Goal: Task Accomplishment & Management: Use online tool/utility

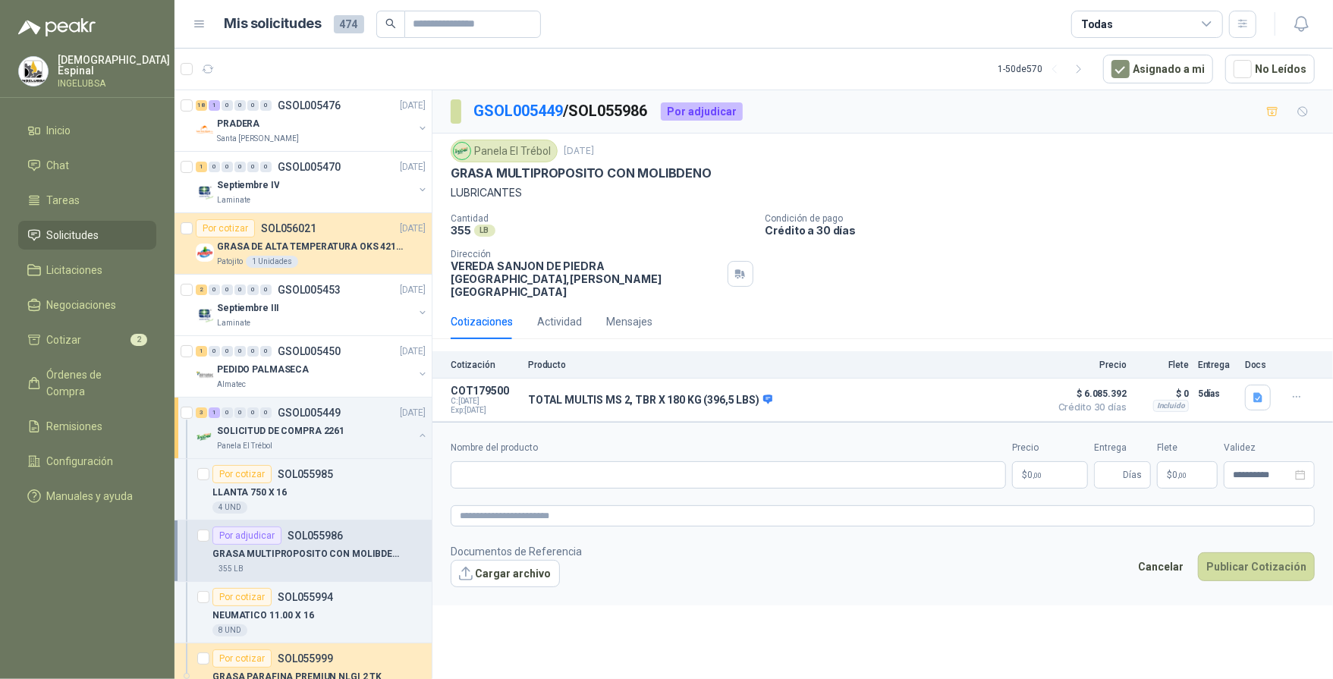
click at [69, 241] on link "Solicitudes" at bounding box center [87, 235] width 138 height 29
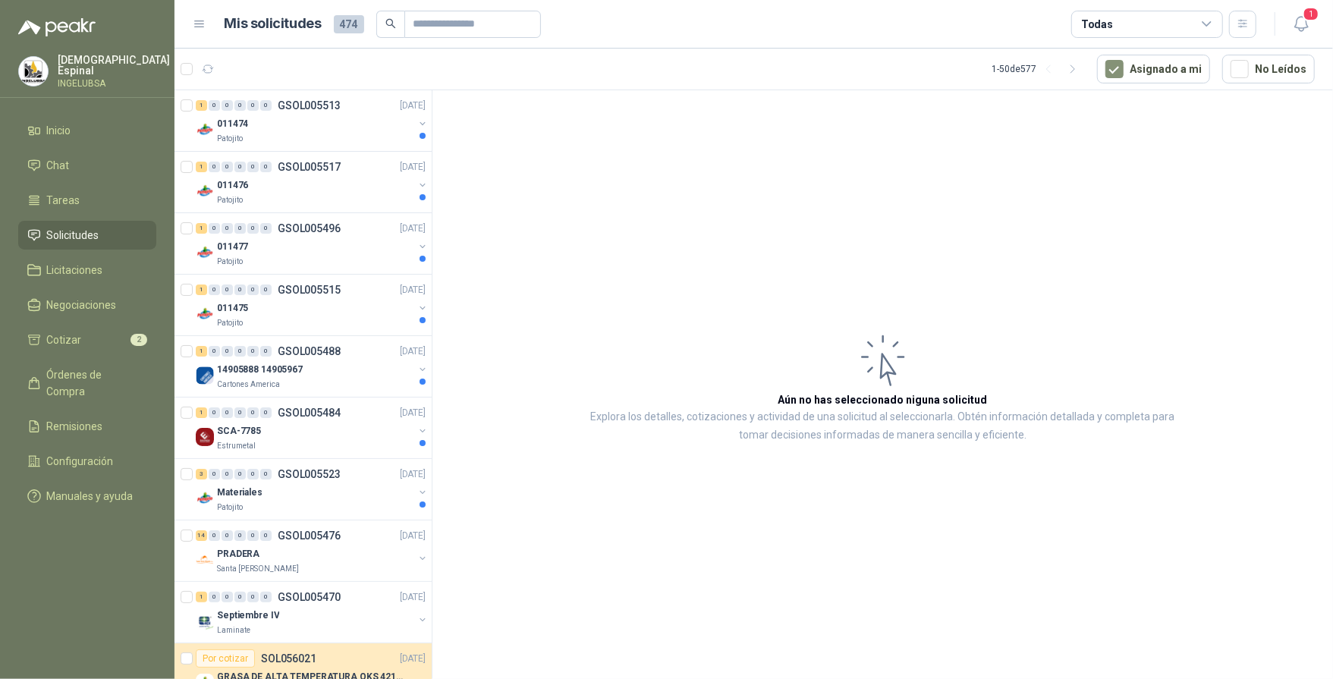
click at [72, 231] on span "Solicitudes" at bounding box center [73, 235] width 52 height 17
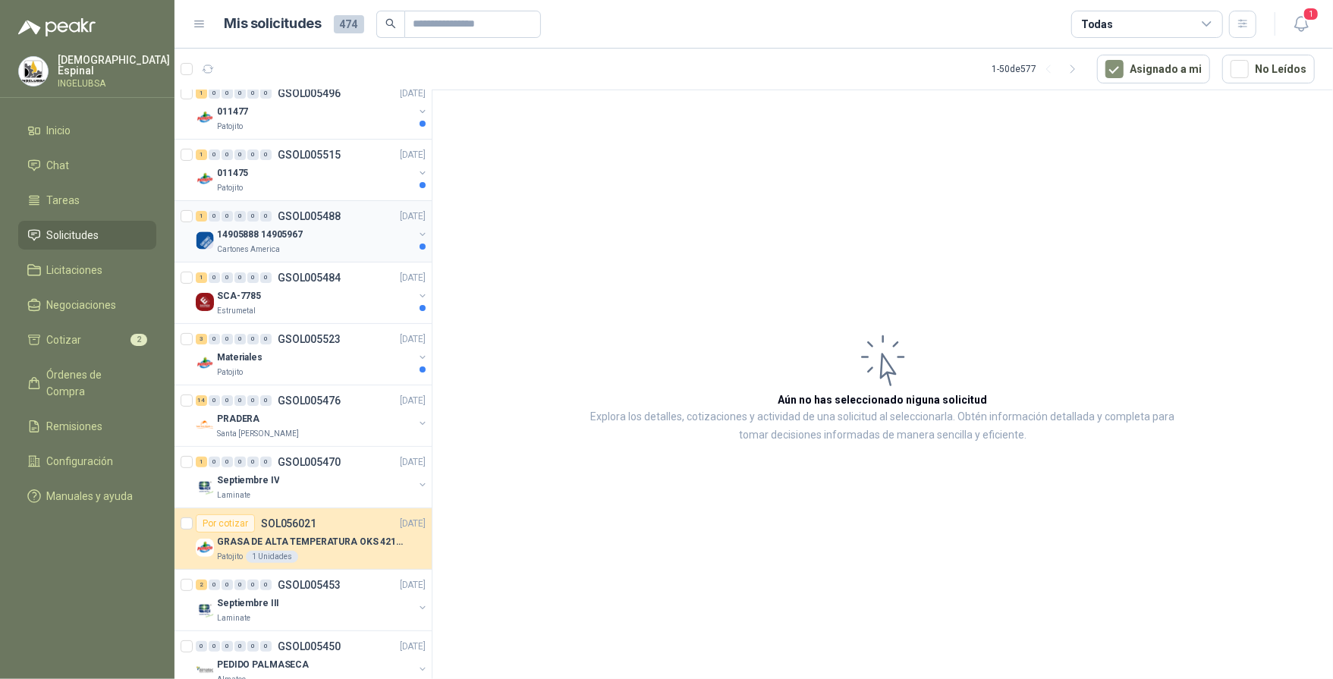
scroll to position [146, 0]
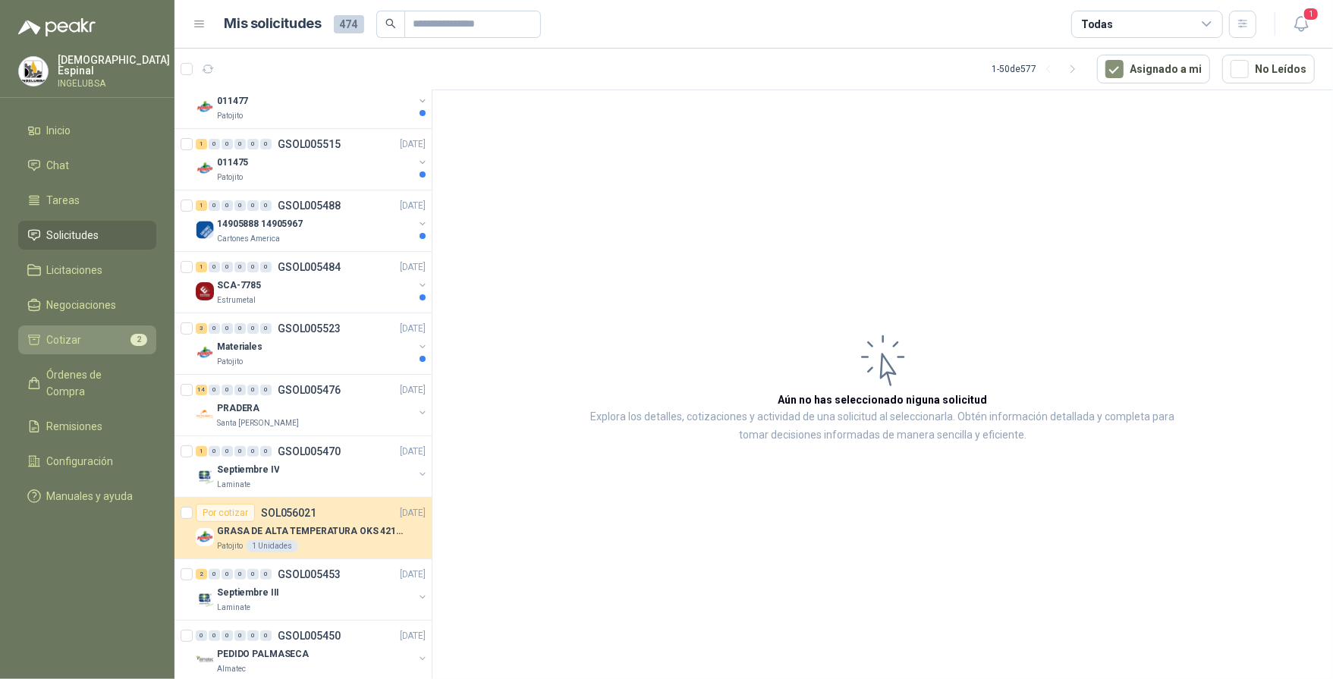
click at [96, 341] on li "Cotizar 2" at bounding box center [87, 339] width 120 height 17
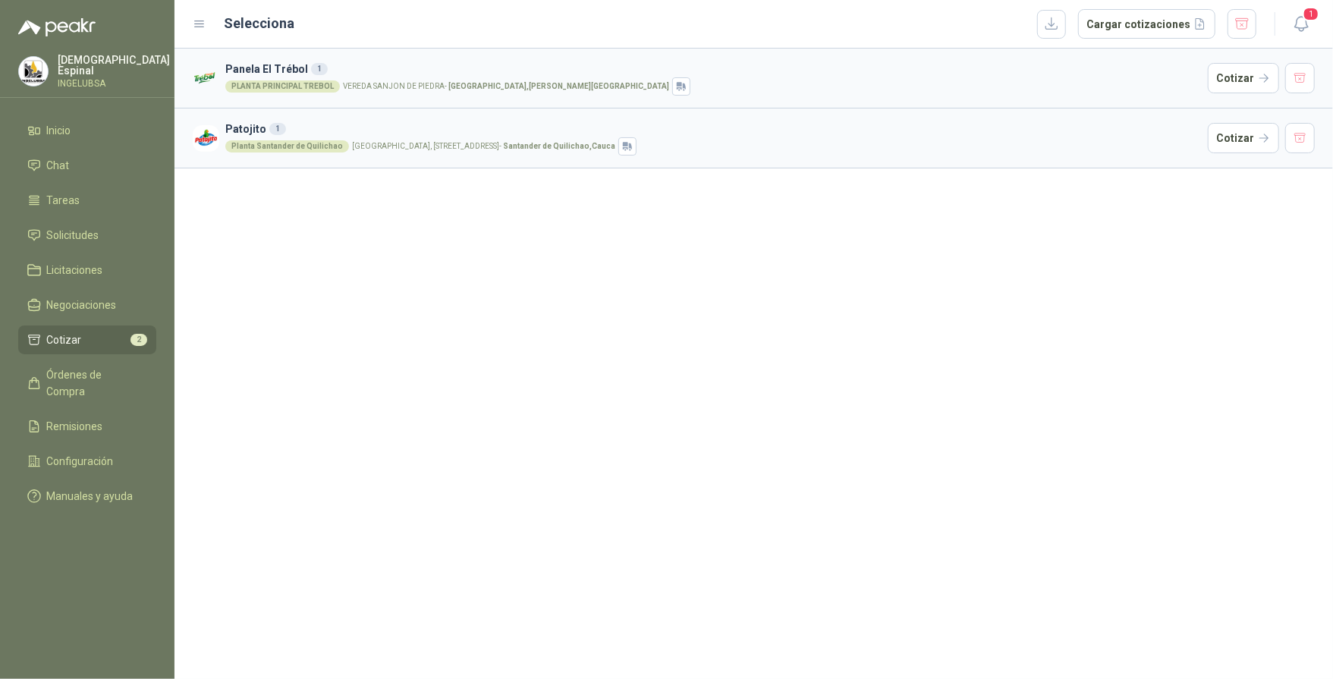
click at [273, 126] on div "1" at bounding box center [277, 129] width 17 height 12
click at [1259, 140] on button "Cotizar" at bounding box center [1243, 138] width 71 height 30
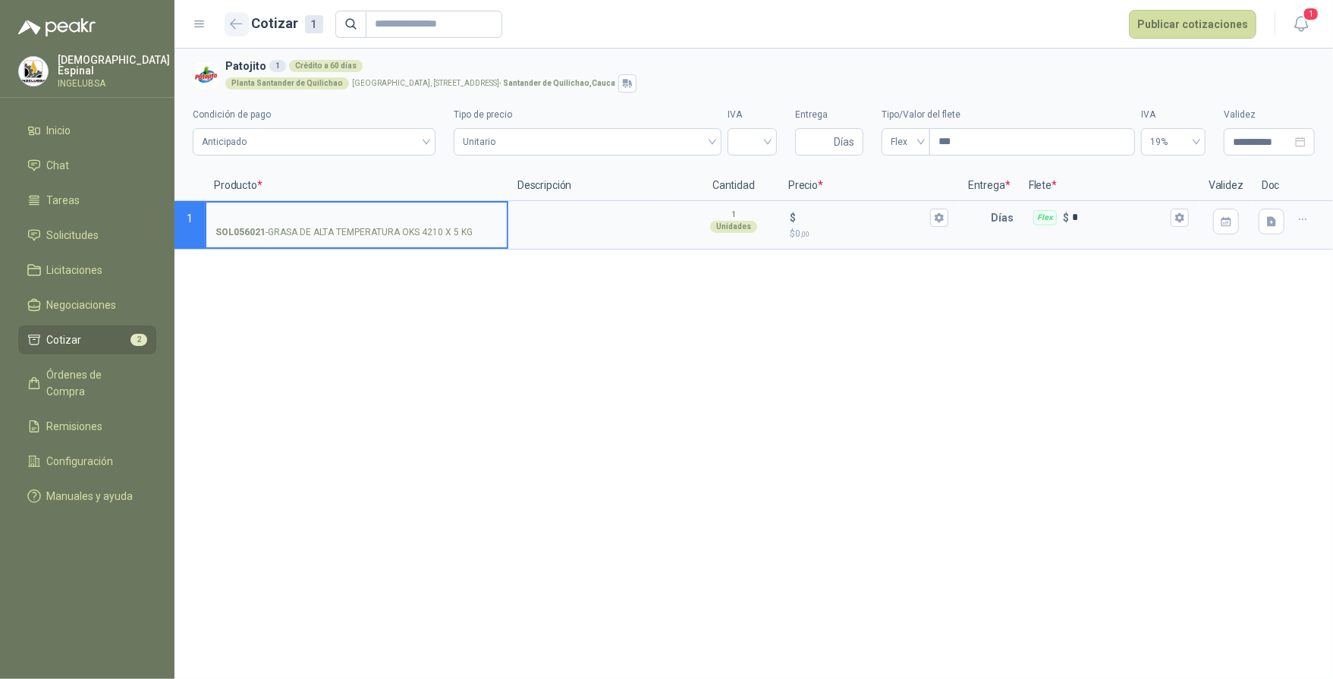
click at [234, 20] on icon "button" at bounding box center [236, 23] width 11 height 9
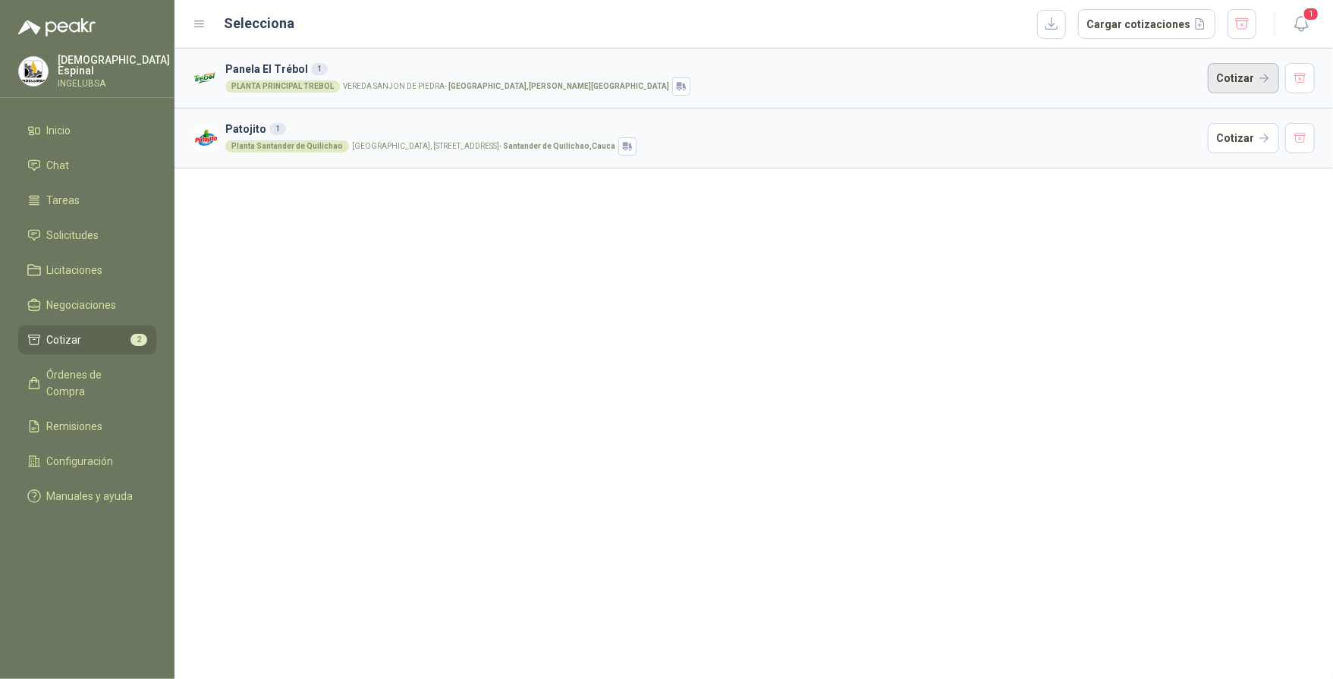
click at [1230, 73] on button "Cotizar" at bounding box center [1243, 78] width 71 height 30
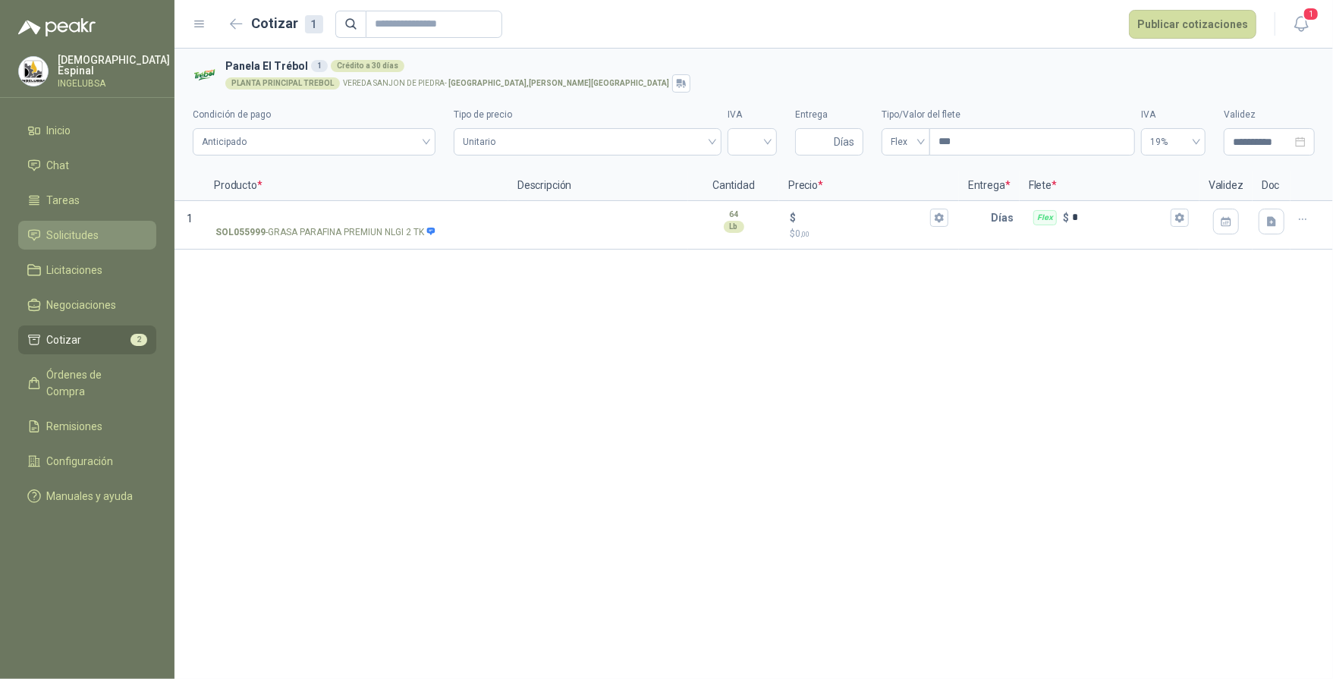
click at [81, 240] on span "Solicitudes" at bounding box center [73, 235] width 52 height 17
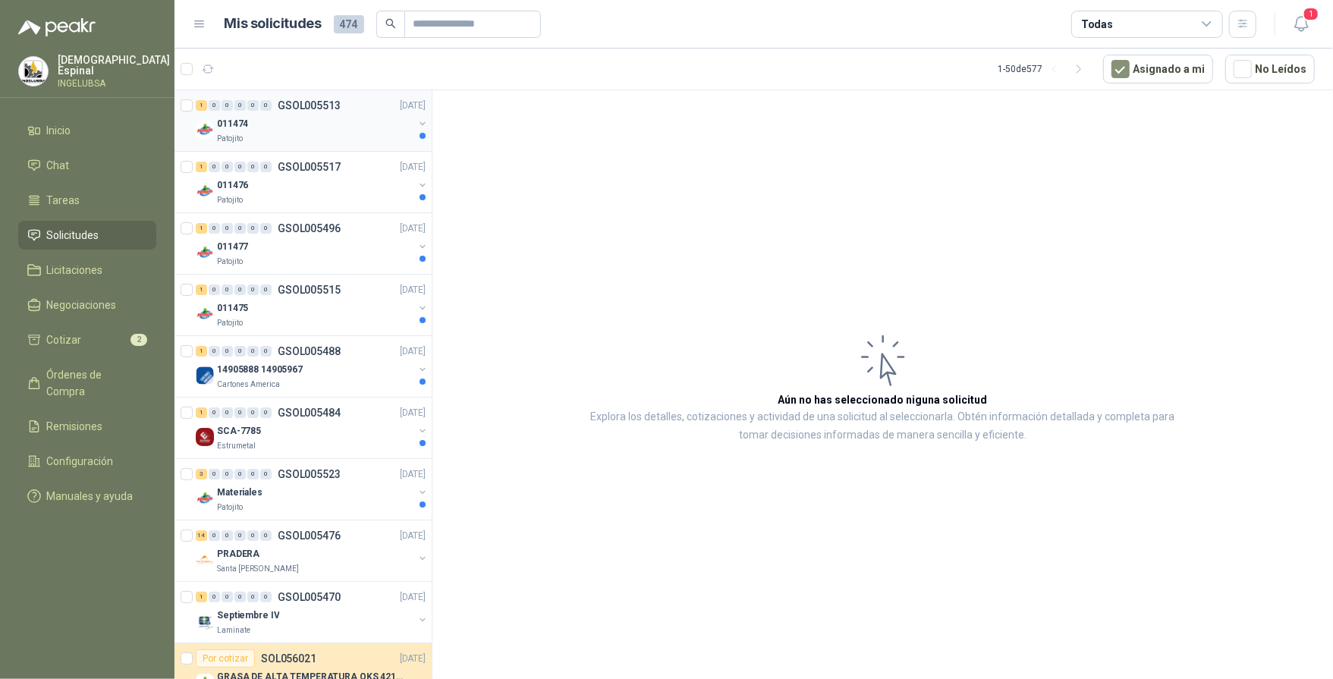
click at [288, 120] on div "011474" at bounding box center [315, 124] width 196 height 18
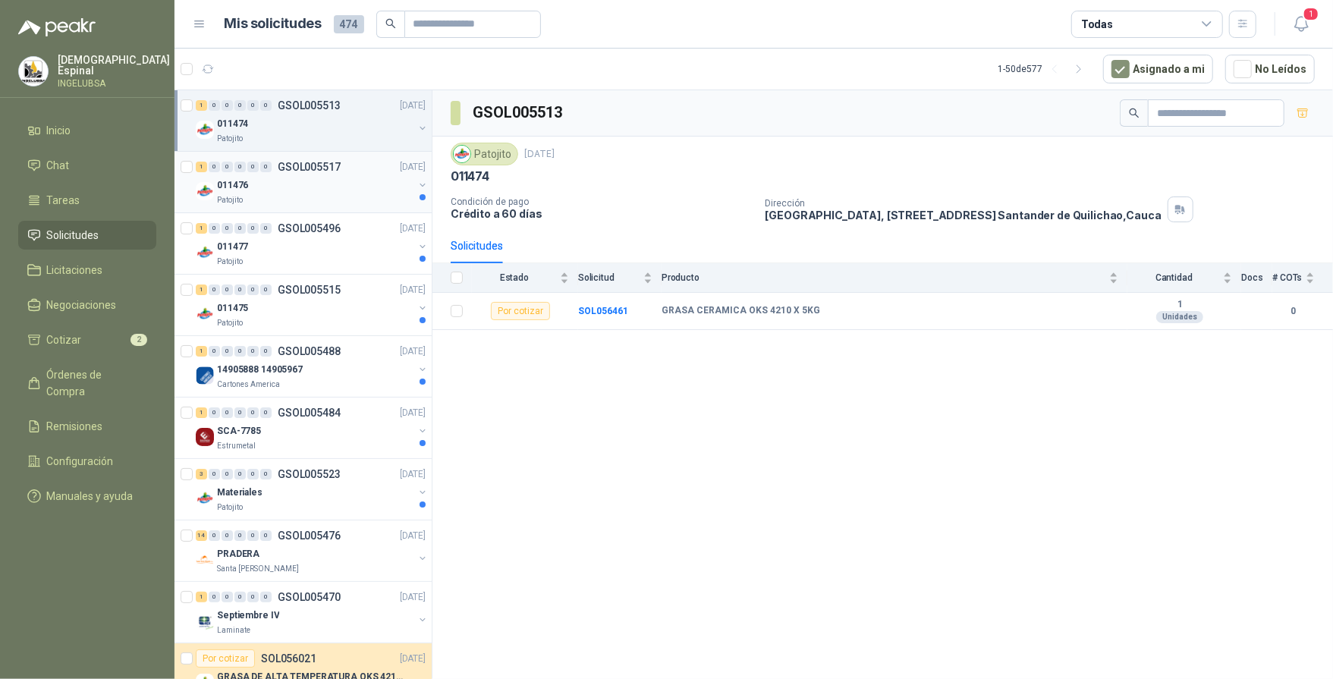
click at [298, 181] on div "011476" at bounding box center [315, 185] width 196 height 18
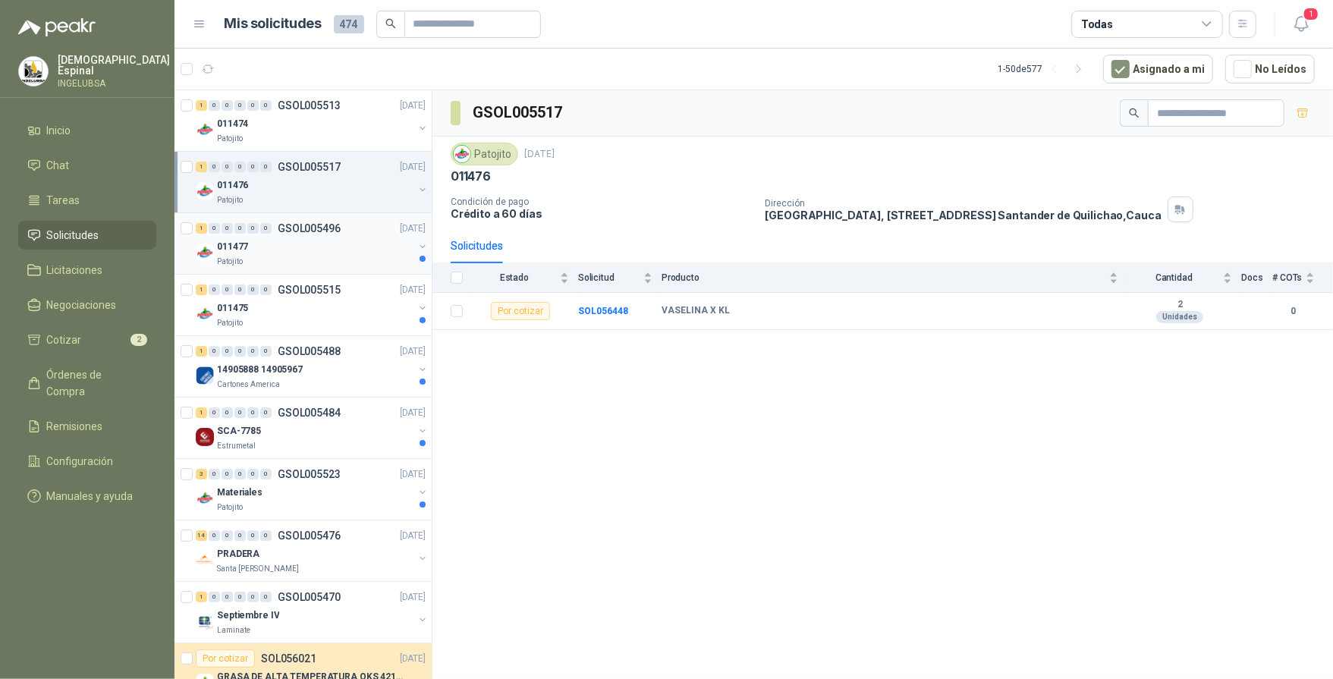
click at [302, 244] on div "011477" at bounding box center [315, 246] width 196 height 18
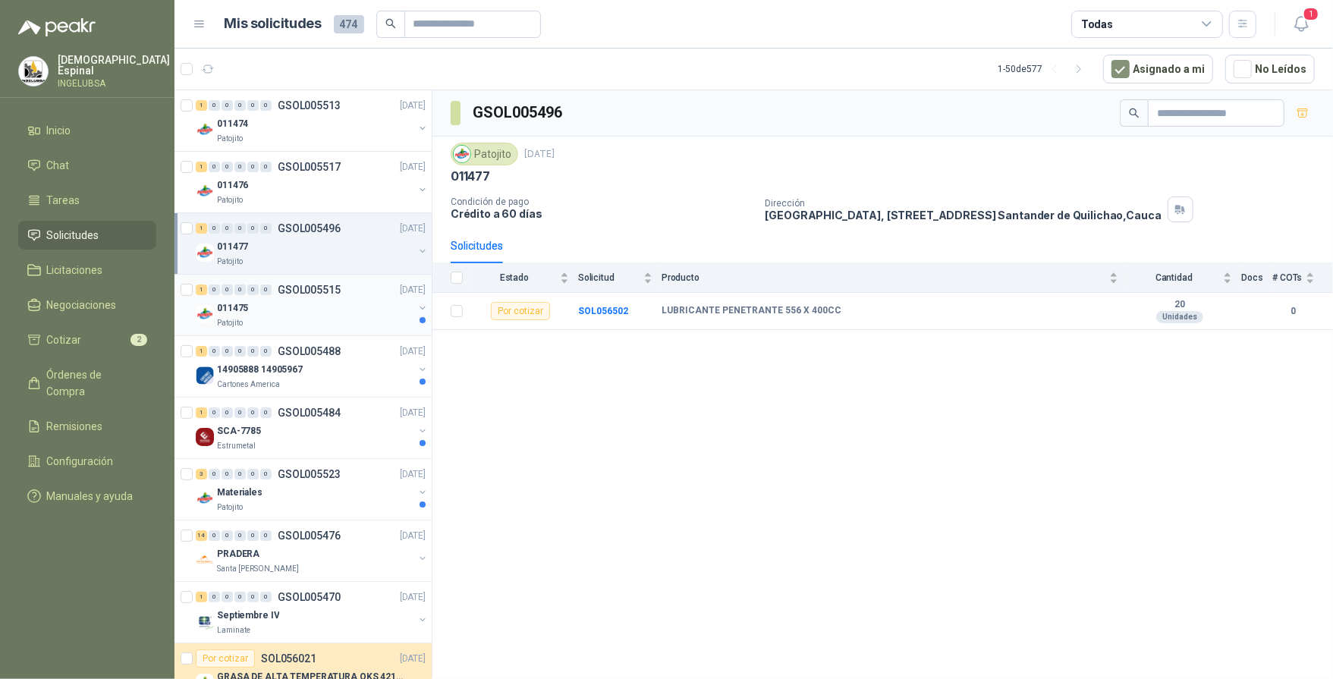
click at [317, 308] on div "011475" at bounding box center [315, 308] width 196 height 18
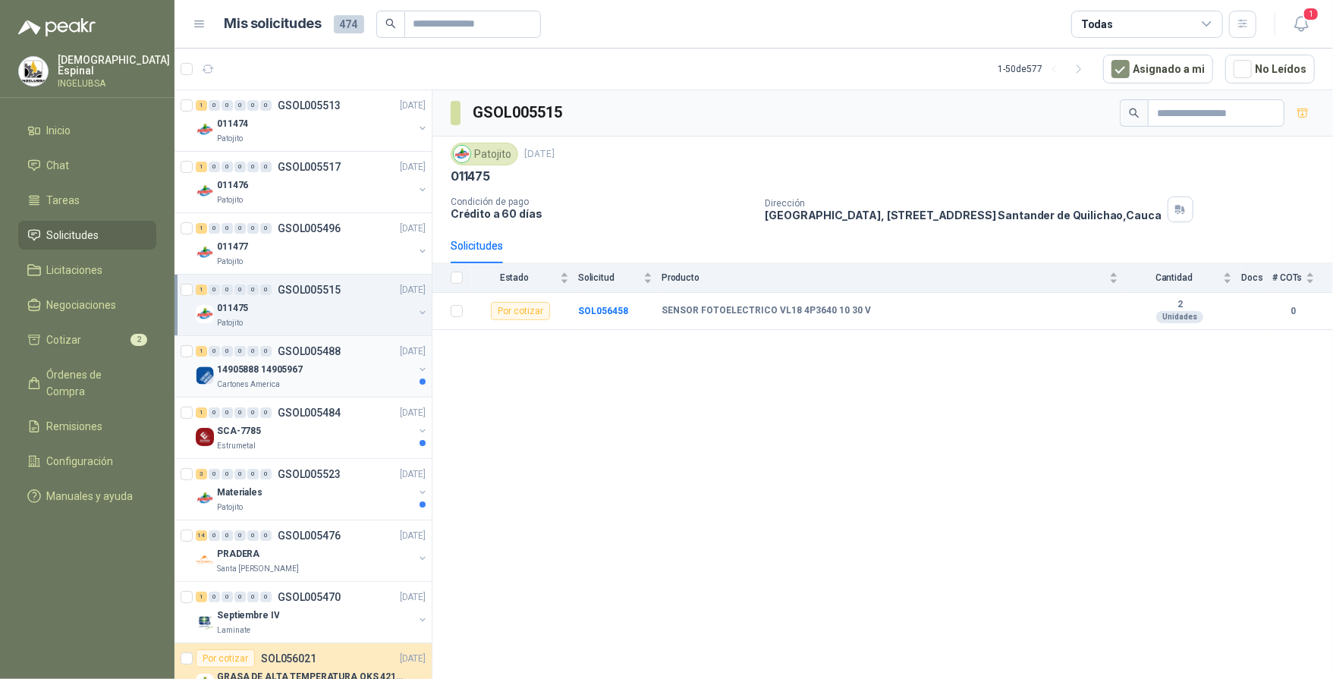
click at [334, 375] on div "14905888 14905967" at bounding box center [315, 369] width 196 height 18
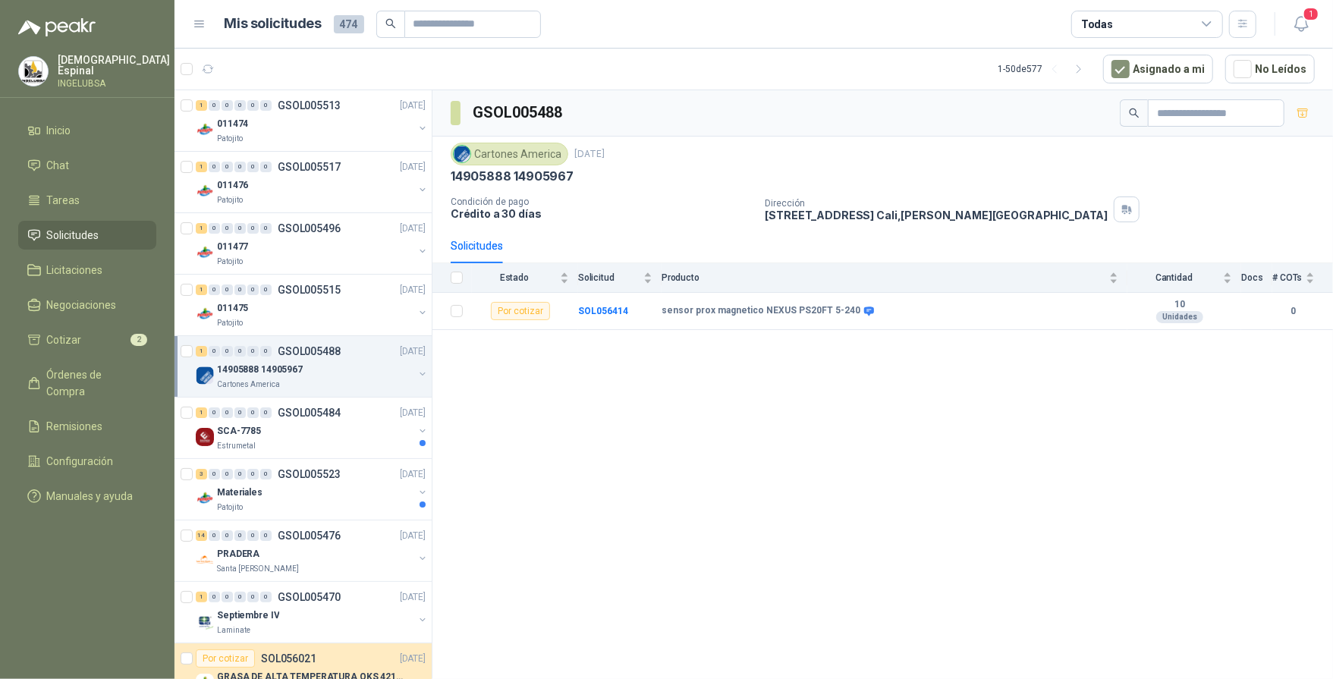
scroll to position [10, 0]
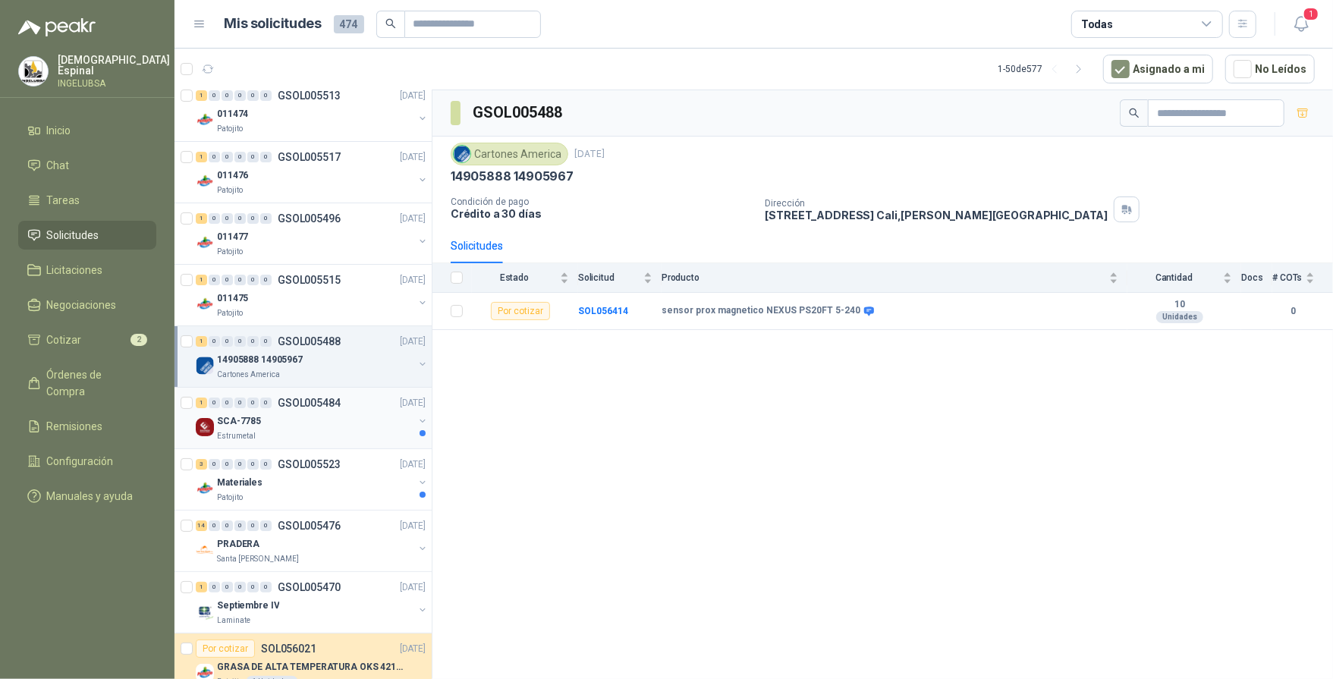
click at [310, 421] on div "SCA-7785" at bounding box center [315, 421] width 196 height 18
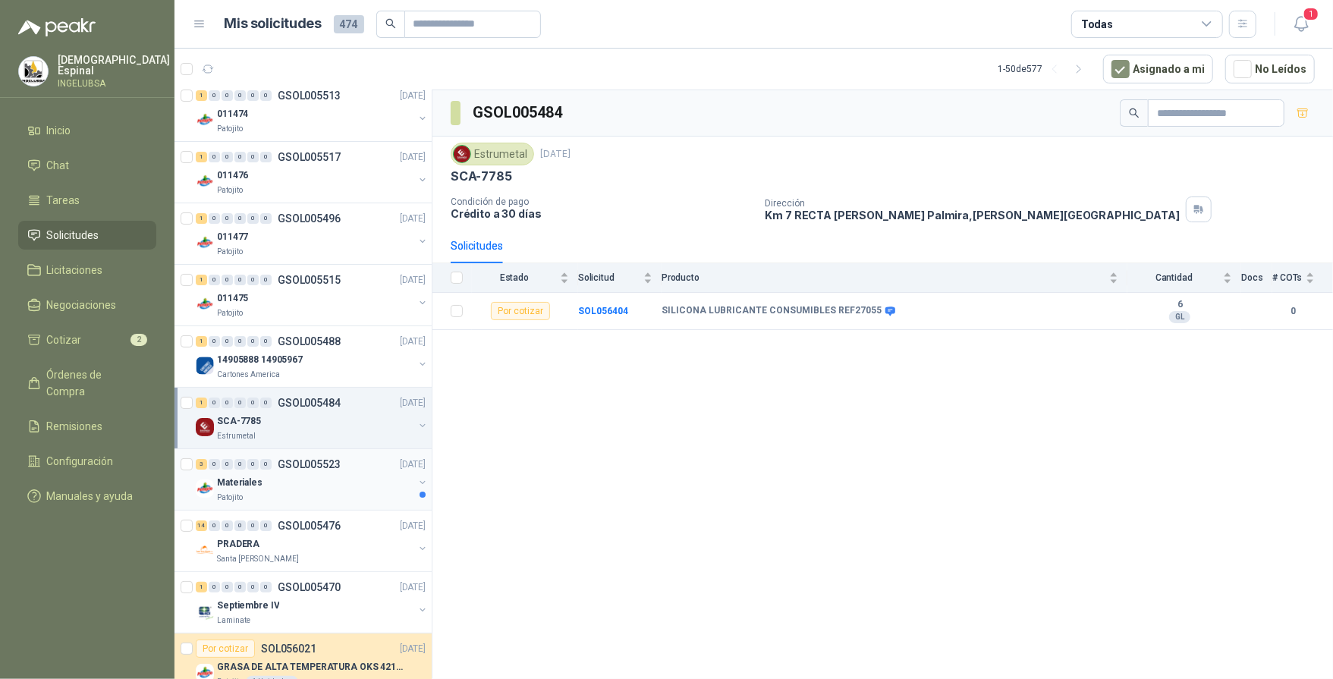
click at [334, 477] on div "Materiales" at bounding box center [315, 482] width 196 height 18
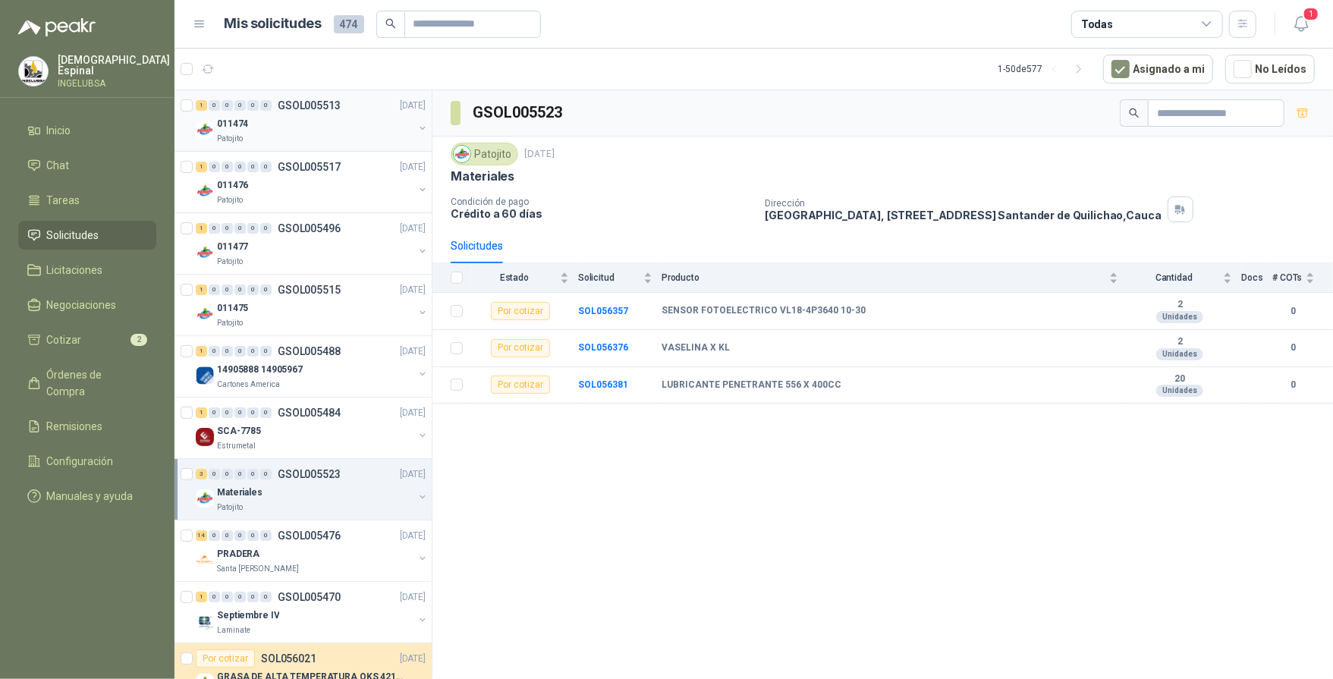
click at [281, 128] on div "011474" at bounding box center [315, 124] width 196 height 18
